Goal: Book appointment/travel/reservation

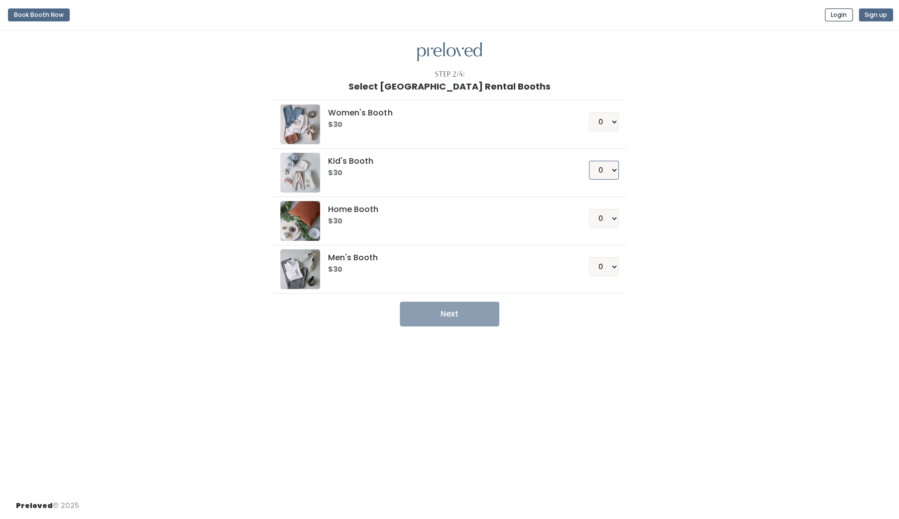
click at [607, 173] on select "0 1 2 3 4" at bounding box center [604, 170] width 30 height 19
select select "1"
click at [589, 161] on select "0 1 2 3 4" at bounding box center [604, 170] width 30 height 19
click at [471, 302] on button "Next" at bounding box center [450, 314] width 100 height 25
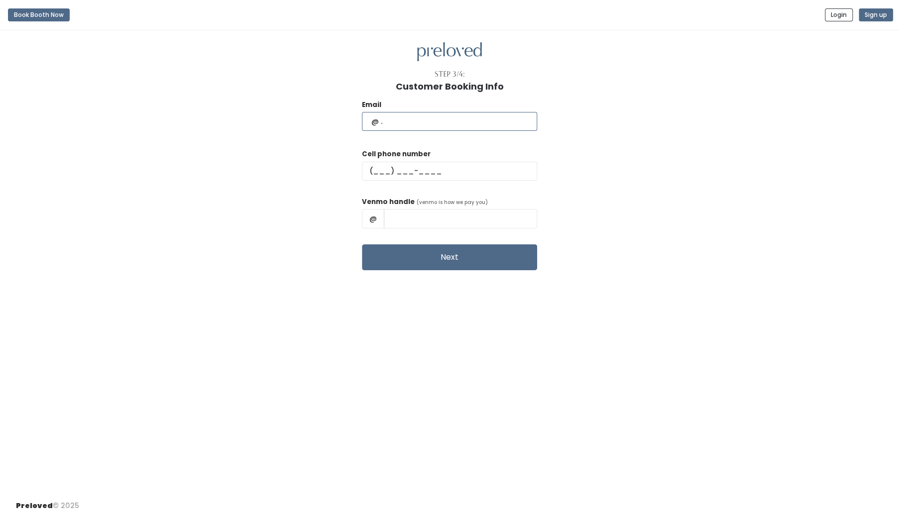
click at [438, 124] on input "text" at bounding box center [449, 121] width 175 height 19
type input "wendipence@yahoo.com"
click at [399, 172] on input "text" at bounding box center [449, 171] width 175 height 19
type input "(217) 273-0508"
click at [442, 225] on input "text" at bounding box center [460, 218] width 153 height 19
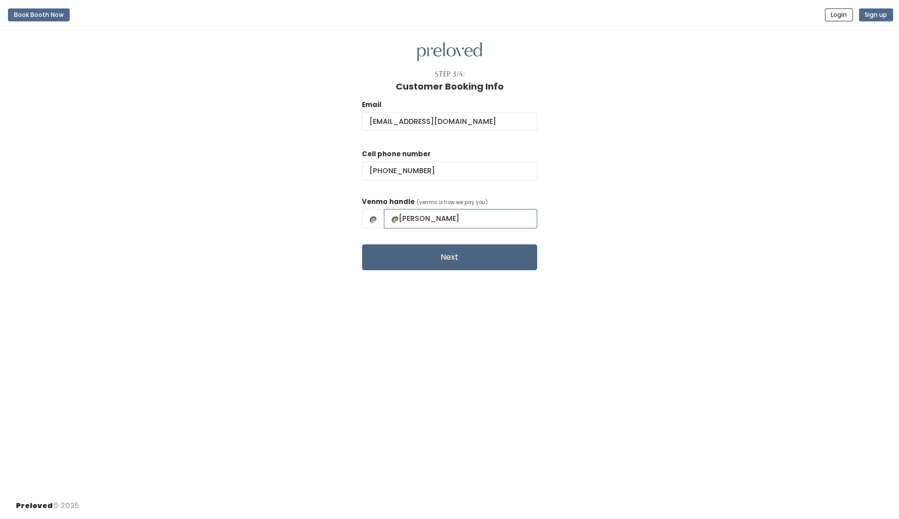
type input "@wendi-pence"
click at [451, 256] on button "Next" at bounding box center [449, 257] width 175 height 26
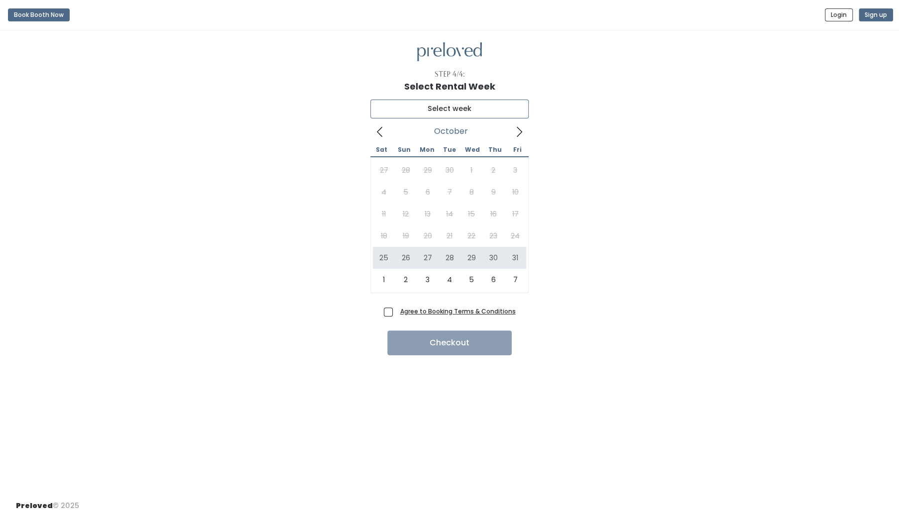
type input "[DATE] to [DATE]"
